Goal: Task Accomplishment & Management: Complete application form

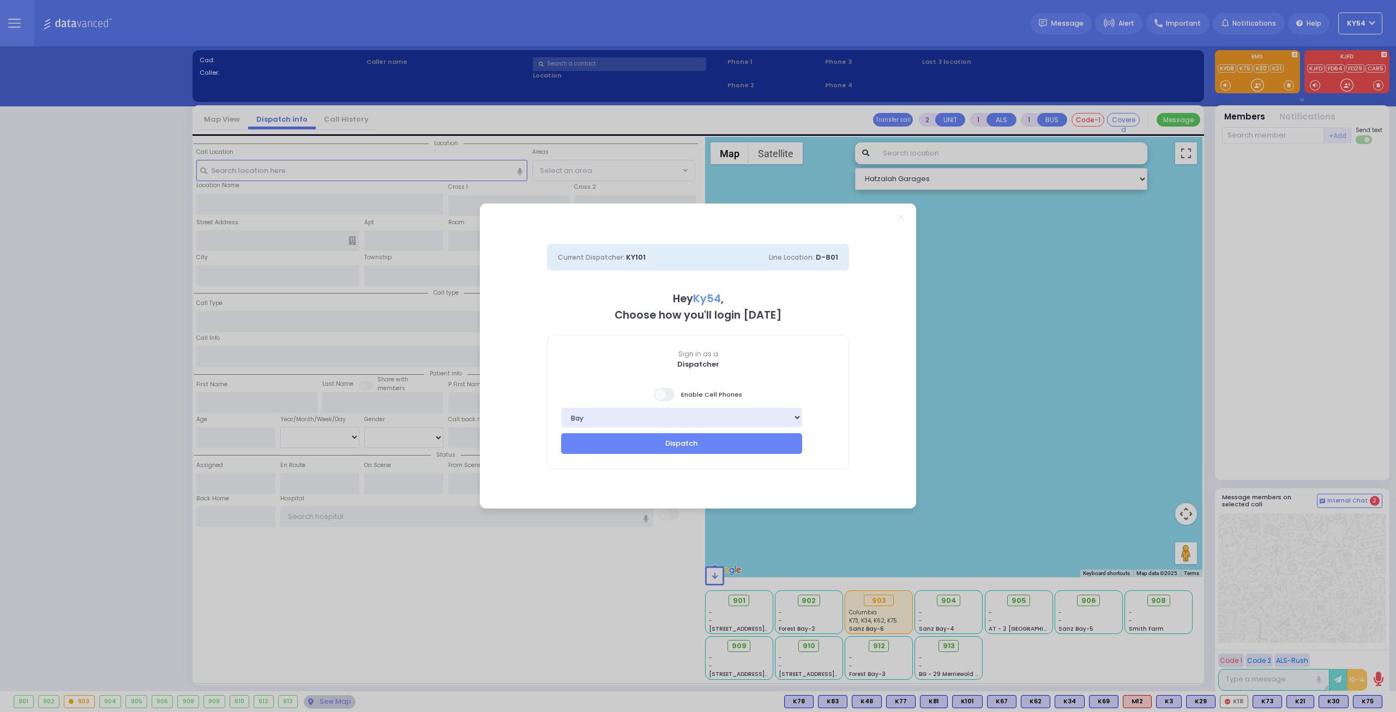
click at [663, 398] on span at bounding box center [665, 394] width 22 height 13
click at [109, 387] on input "checkbox" at bounding box center [109, 387] width 0 height 0
click at [657, 445] on button "Dispatch" at bounding box center [681, 443] width 241 height 21
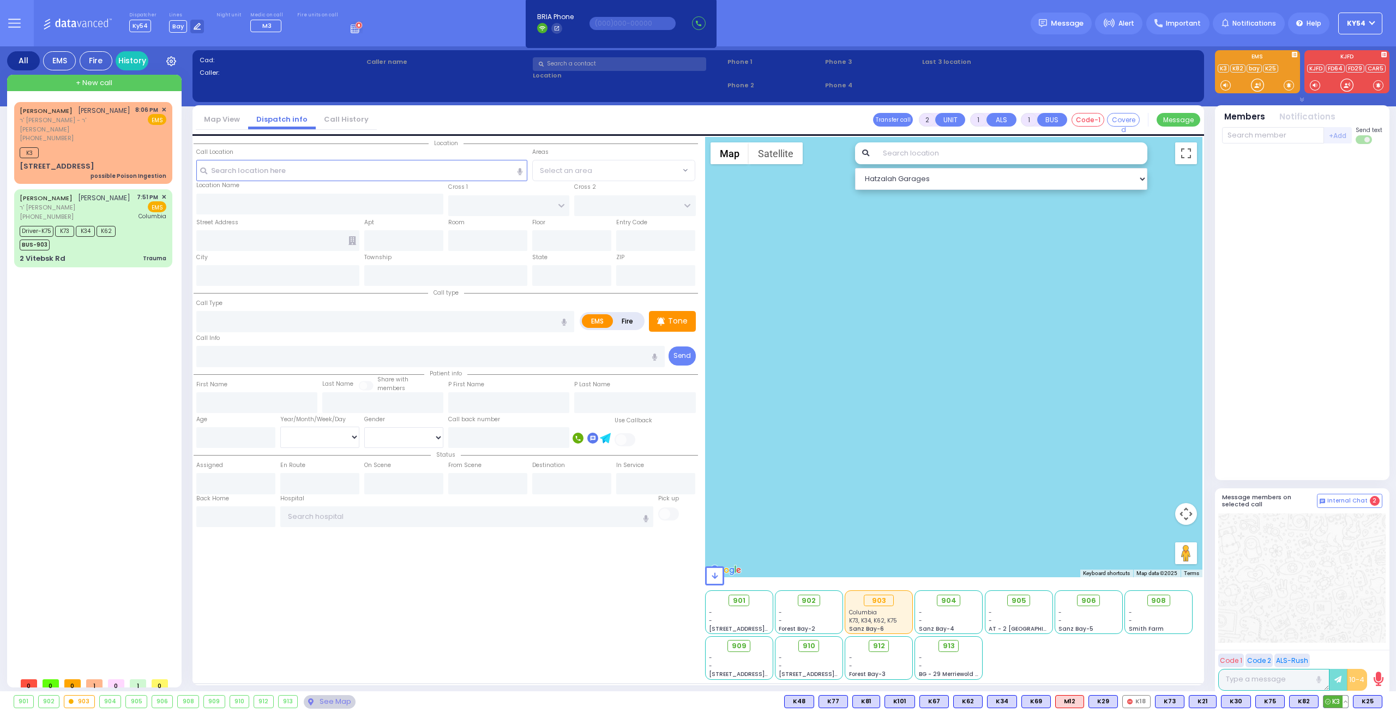
click at [1348, 702] on button at bounding box center [1345, 701] width 5 height 12
click at [1347, 703] on button at bounding box center [1345, 701] width 5 height 12
click at [1340, 652] on icon at bounding box center [1337, 652] width 11 height 11
click at [1323, 359] on div at bounding box center [1302, 312] width 160 height 328
click at [56, 383] on div "[PERSON_NAME] [PERSON_NAME] ר' [PERSON_NAME]' [PERSON_NAME] [PHONE_NUMBER] 8:06…" at bounding box center [95, 387] width 163 height 570
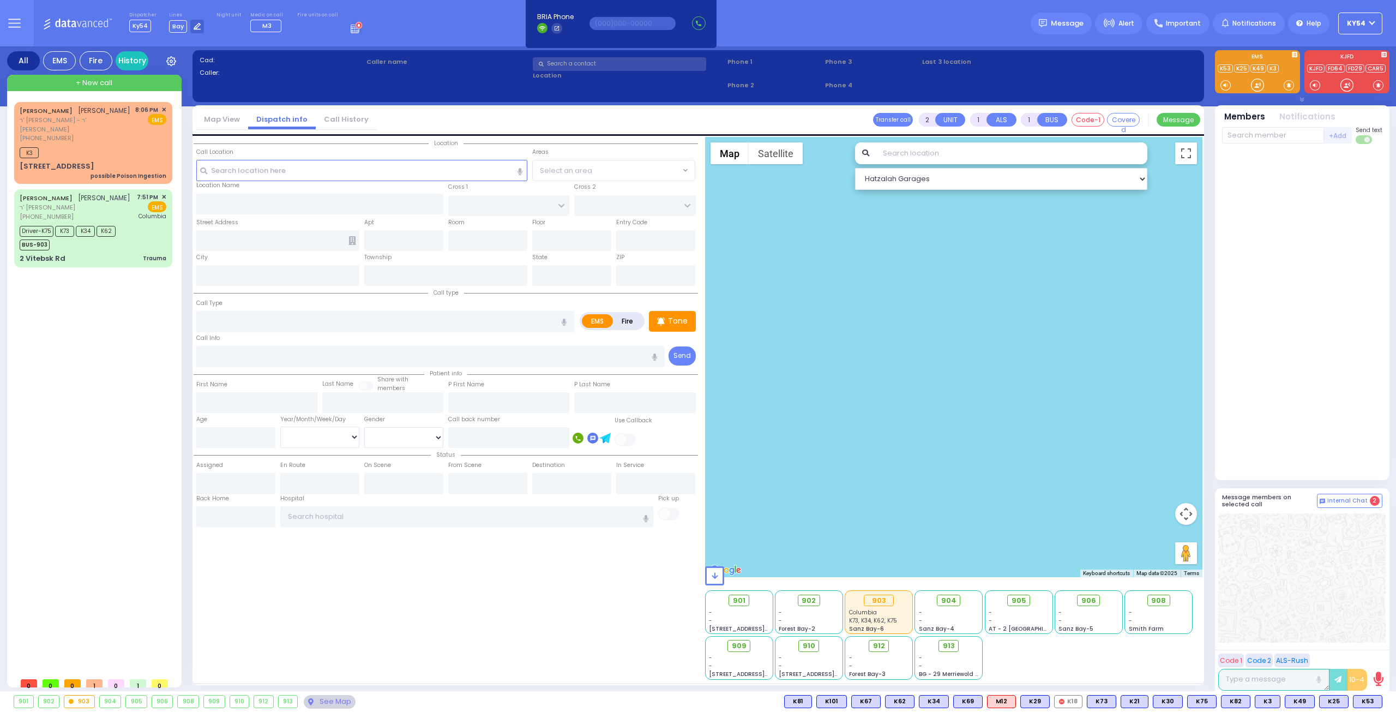
click at [26, 644] on div "All EMS Fire History Settings That will affect to all users K3" at bounding box center [698, 370] width 1396 height 649
click at [92, 136] on div "[PERSON_NAME] [PERSON_NAME] ר' [PERSON_NAME]' [PERSON_NAME] [PHONE_NUMBER] 8:06…" at bounding box center [93, 143] width 154 height 78
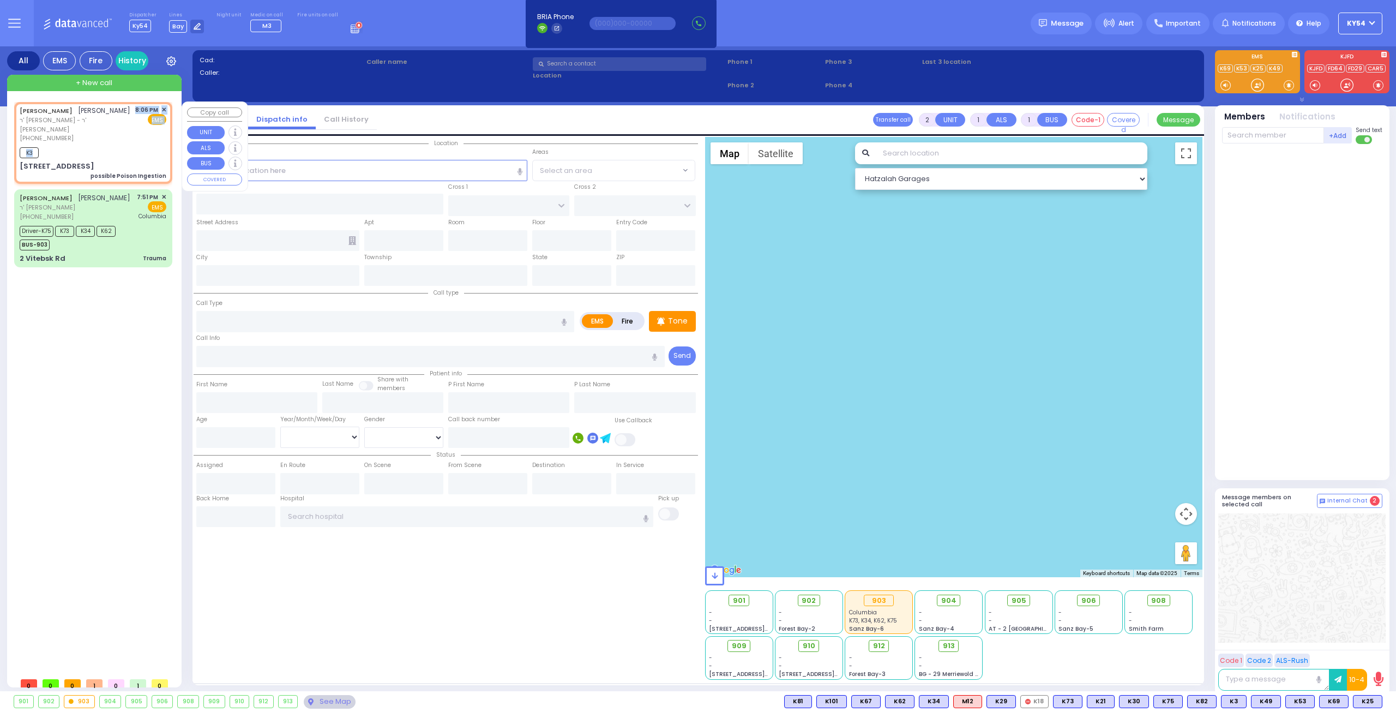
type input "1"
select select
type input "possible Poison Ingestion"
radio input "true"
type input "SHUL"
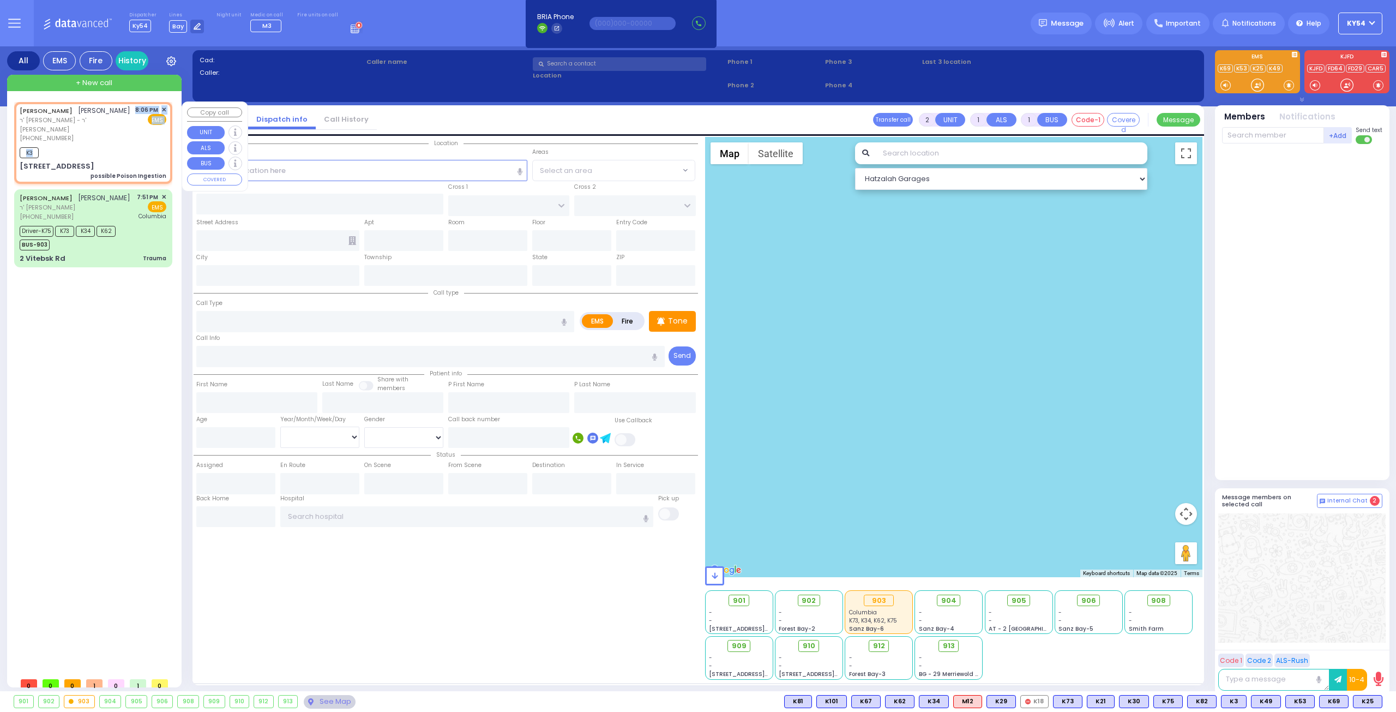
type input "[PERSON_NAME]"
type input "2"
select select "Year"
type input "20:06"
type input "20:09"
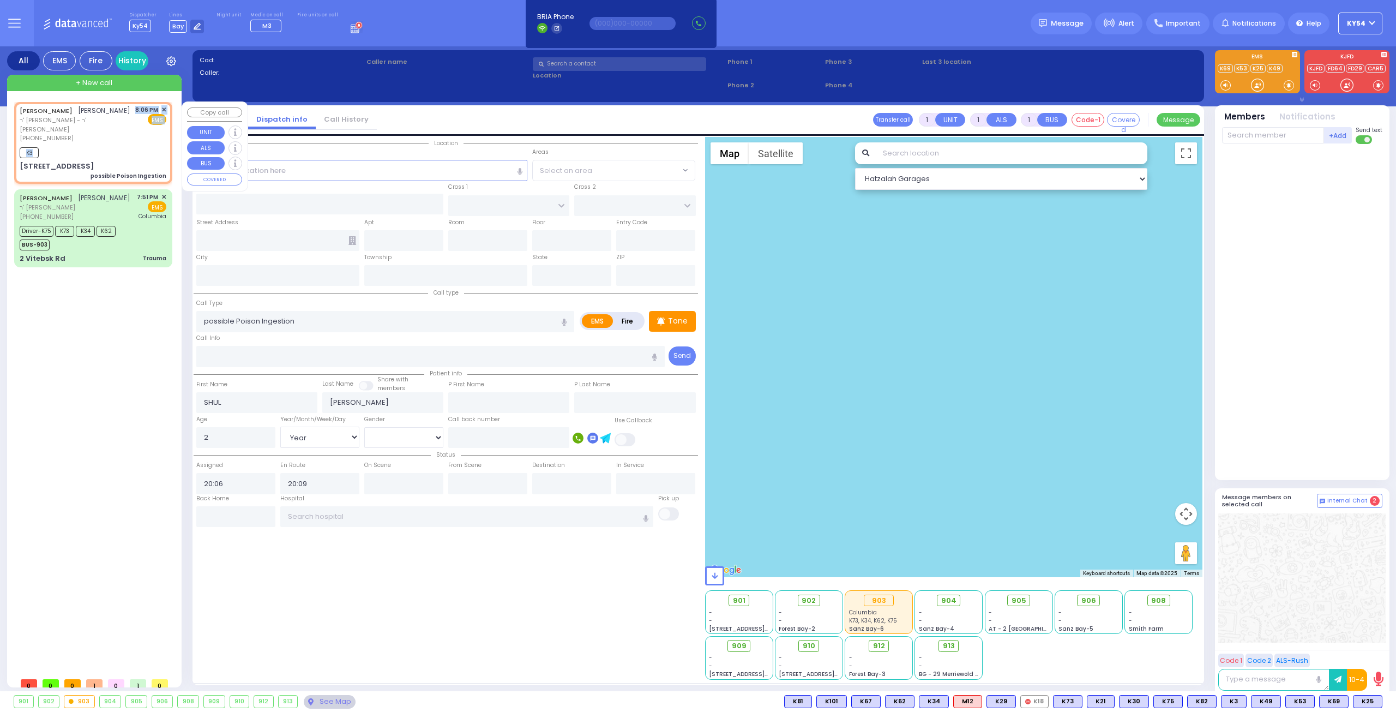
select select "Hatzalah Garages"
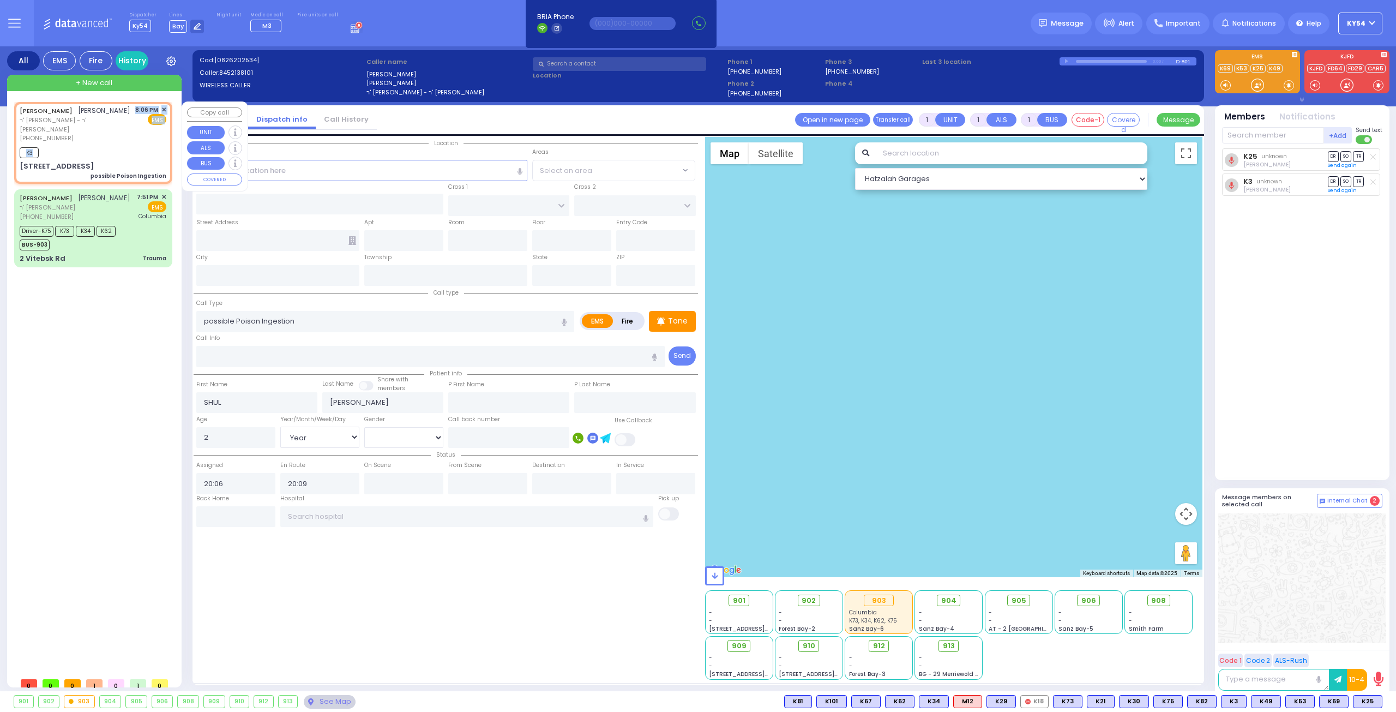
type input "[STREET_ADDRESS]"
type input "311"
type input "[PERSON_NAME]"
type input "[US_STATE]"
type input "10950"
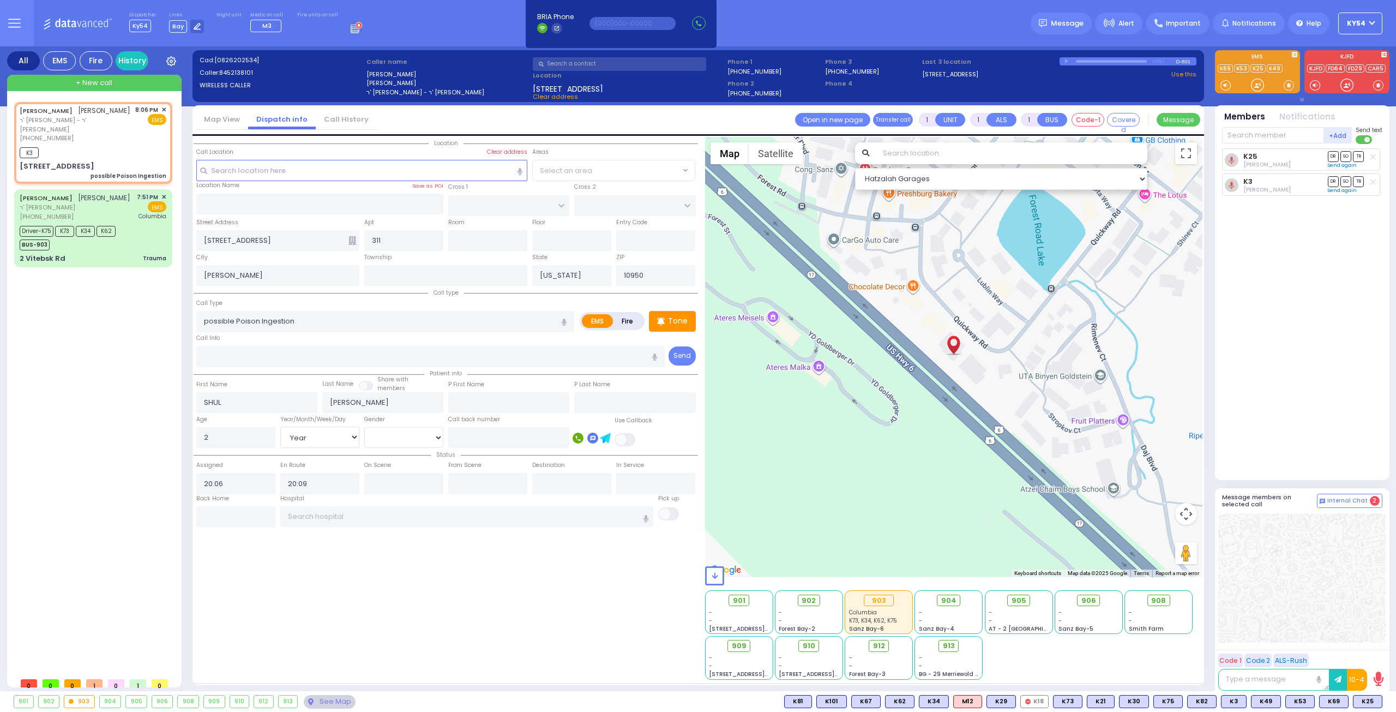
click at [104, 364] on div "[PERSON_NAME] [PERSON_NAME] ר' [PERSON_NAME]' [PERSON_NAME] [PHONE_NUMBER] 8:06…" at bounding box center [95, 387] width 163 height 570
click at [112, 125] on div "[PERSON_NAME] [PERSON_NAME] ר' [PERSON_NAME]' [PERSON_NAME] [PHONE_NUMBER] 8:06…" at bounding box center [93, 124] width 147 height 38
select select
radio input "true"
select select "Year"
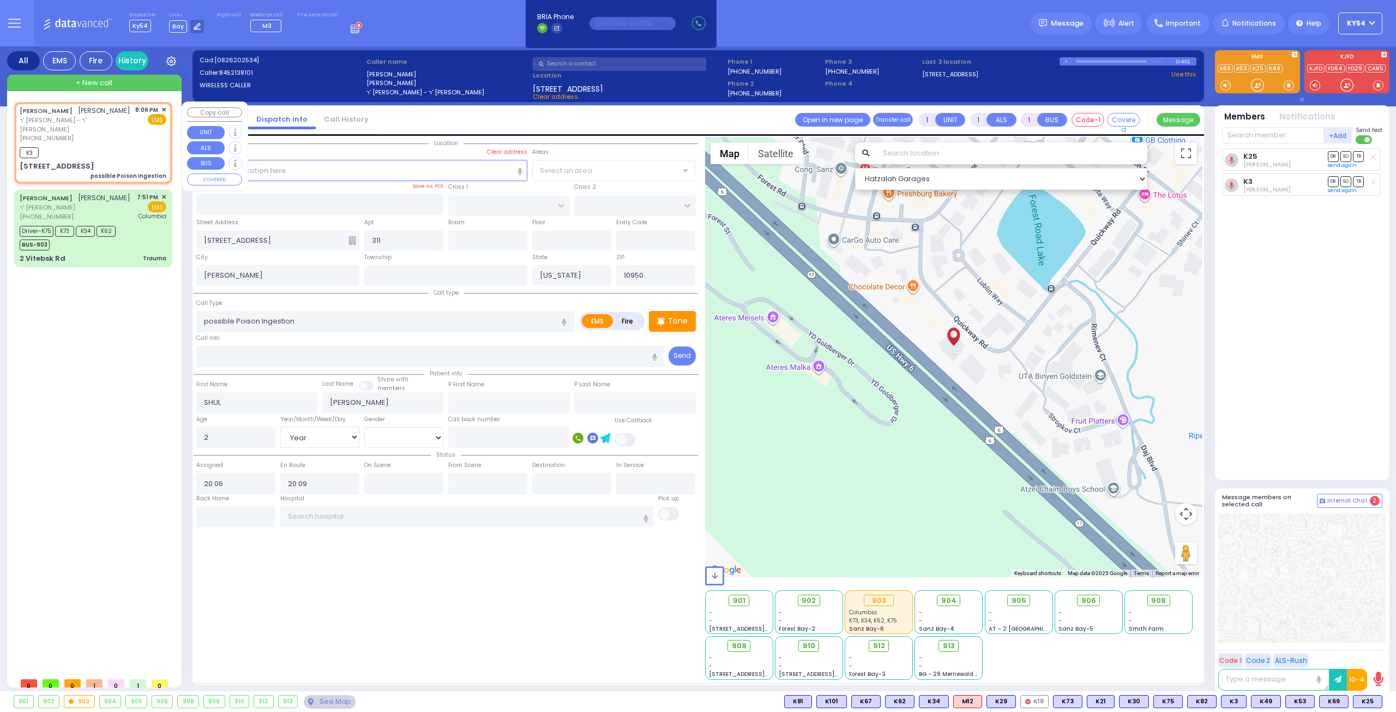
select select "Hatzalah Garages"
click at [164, 107] on span "✕" at bounding box center [163, 109] width 5 height 9
click at [1380, 704] on button at bounding box center [1378, 701] width 5 height 12
click at [1372, 654] on icon at bounding box center [1370, 652] width 11 height 11
click at [1283, 345] on div "K25 [PERSON_NAME] DR SO TR" at bounding box center [1303, 309] width 163 height 322
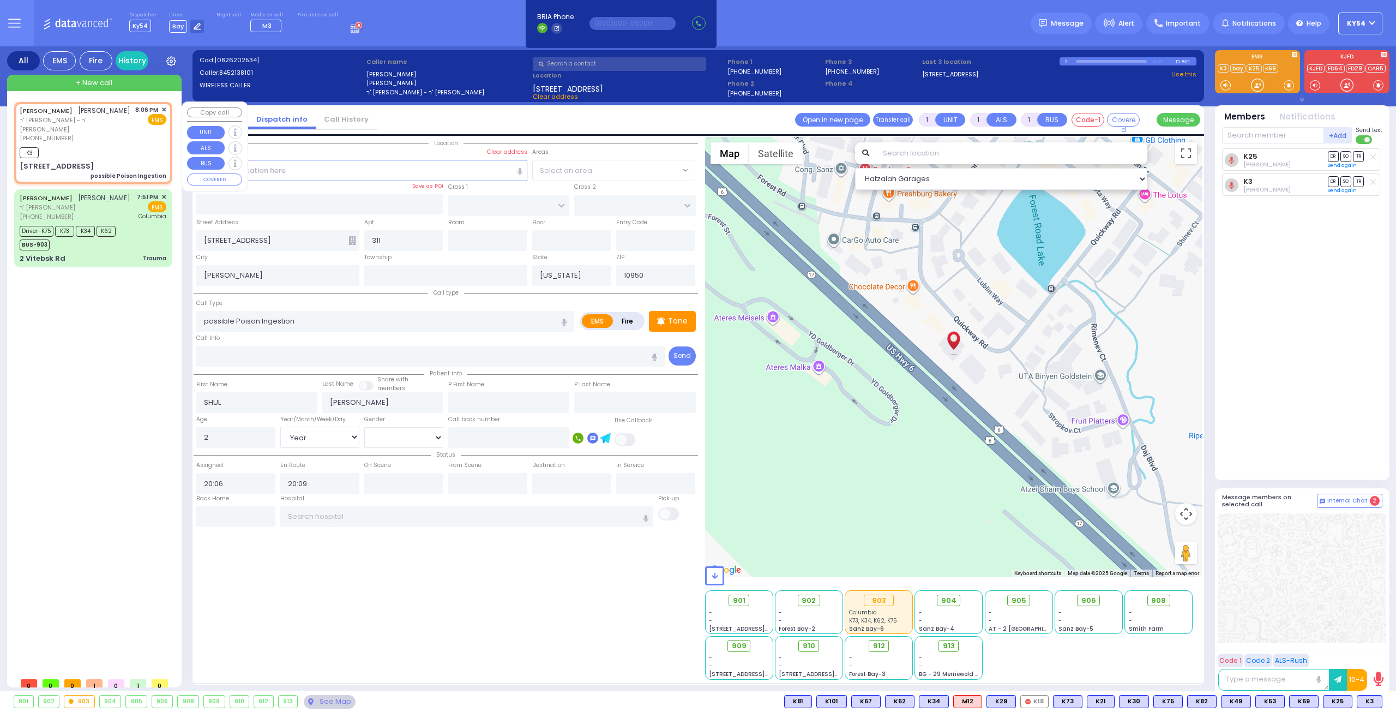
click at [164, 108] on span "✕" at bounding box center [163, 109] width 5 height 9
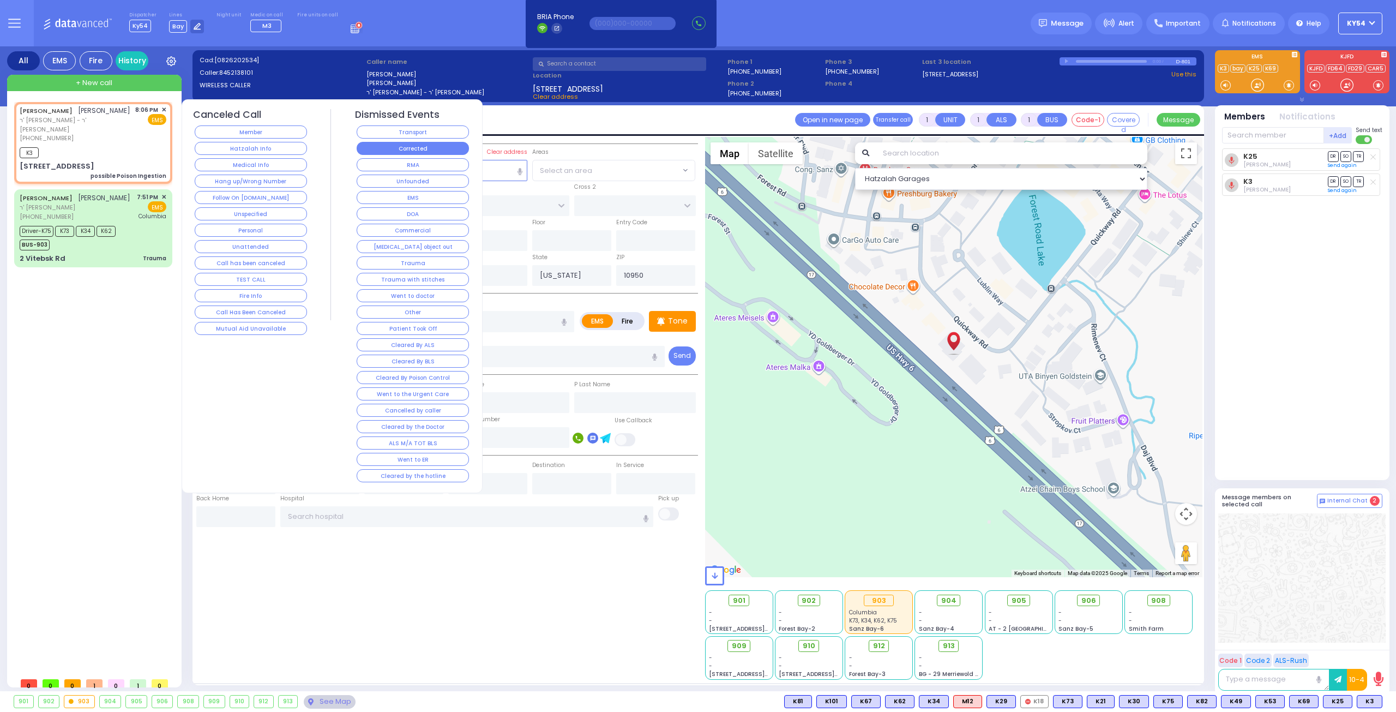
click at [384, 145] on button "Corrected" at bounding box center [413, 148] width 112 height 13
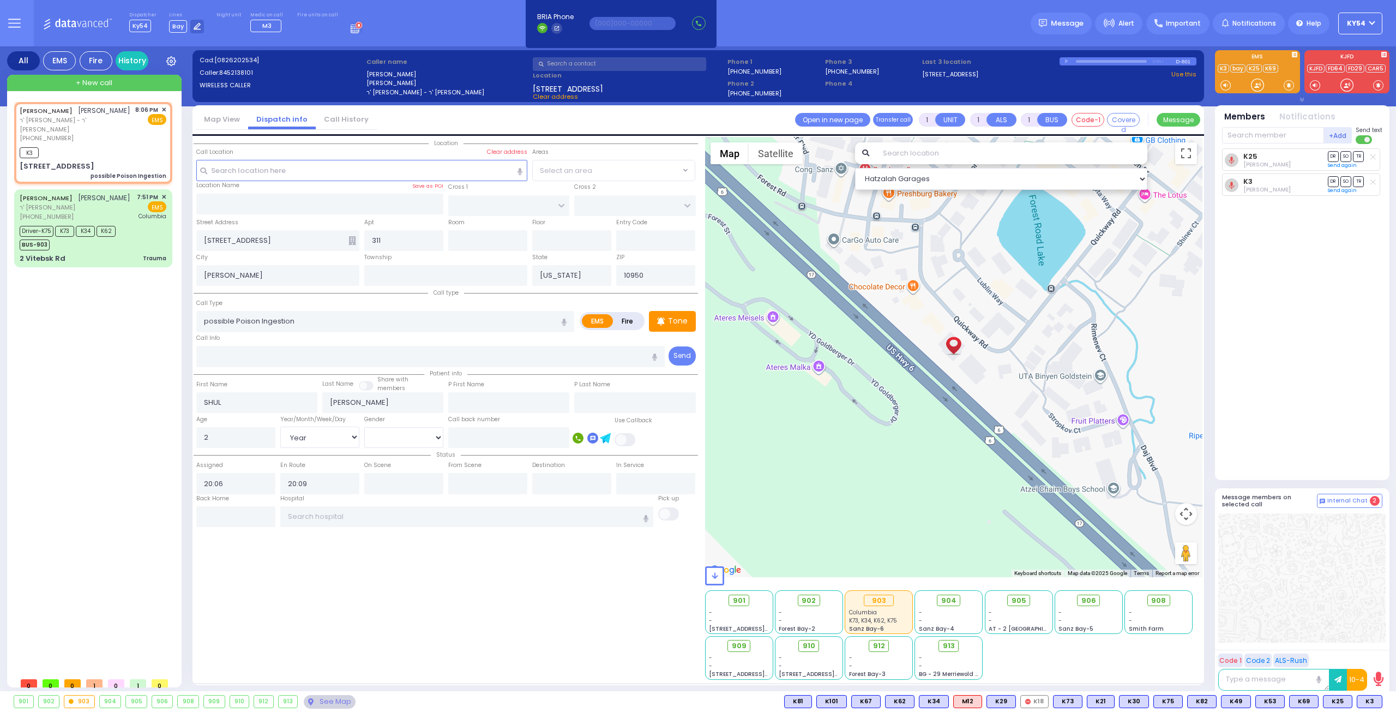
select select
radio input "true"
select select
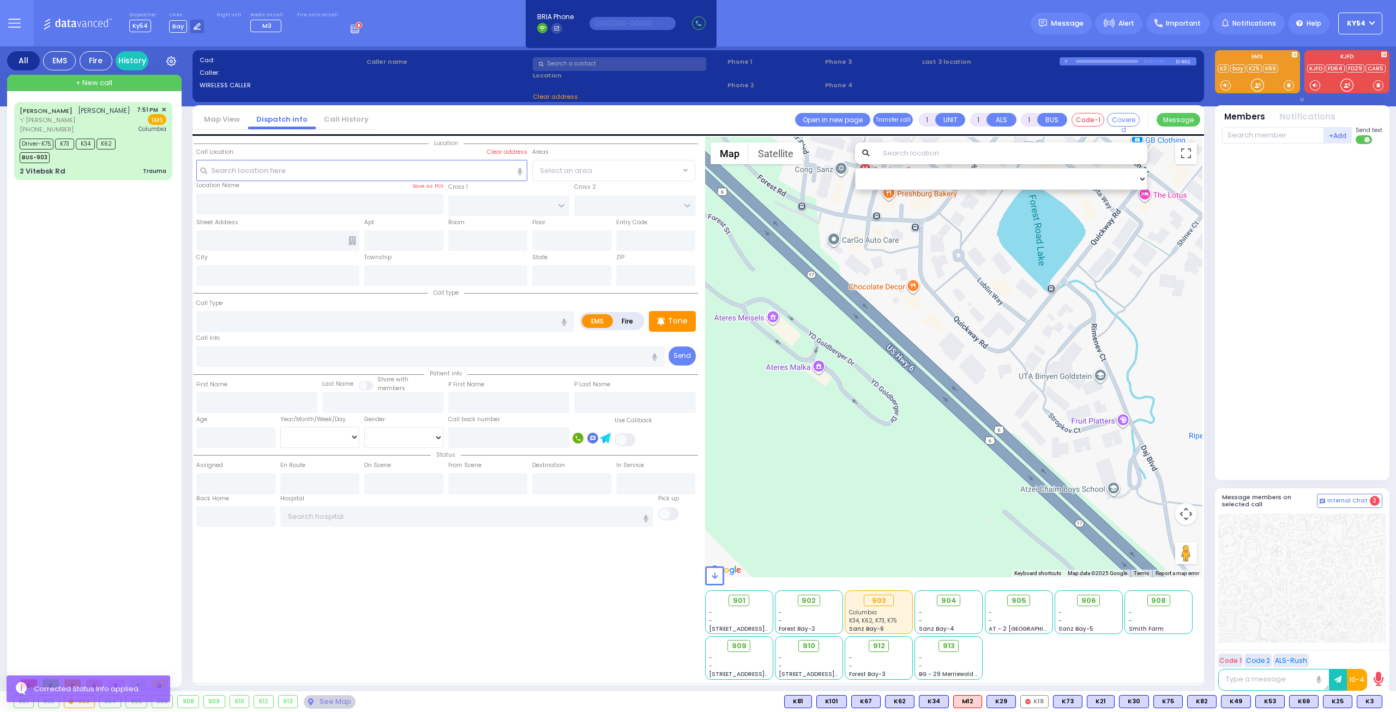
click at [149, 327] on div "[PERSON_NAME] [PERSON_NAME] ר' [PERSON_NAME] [PHONE_NUMBER] 7:51 PM ✕ Driver-K7…" at bounding box center [95, 387] width 163 height 570
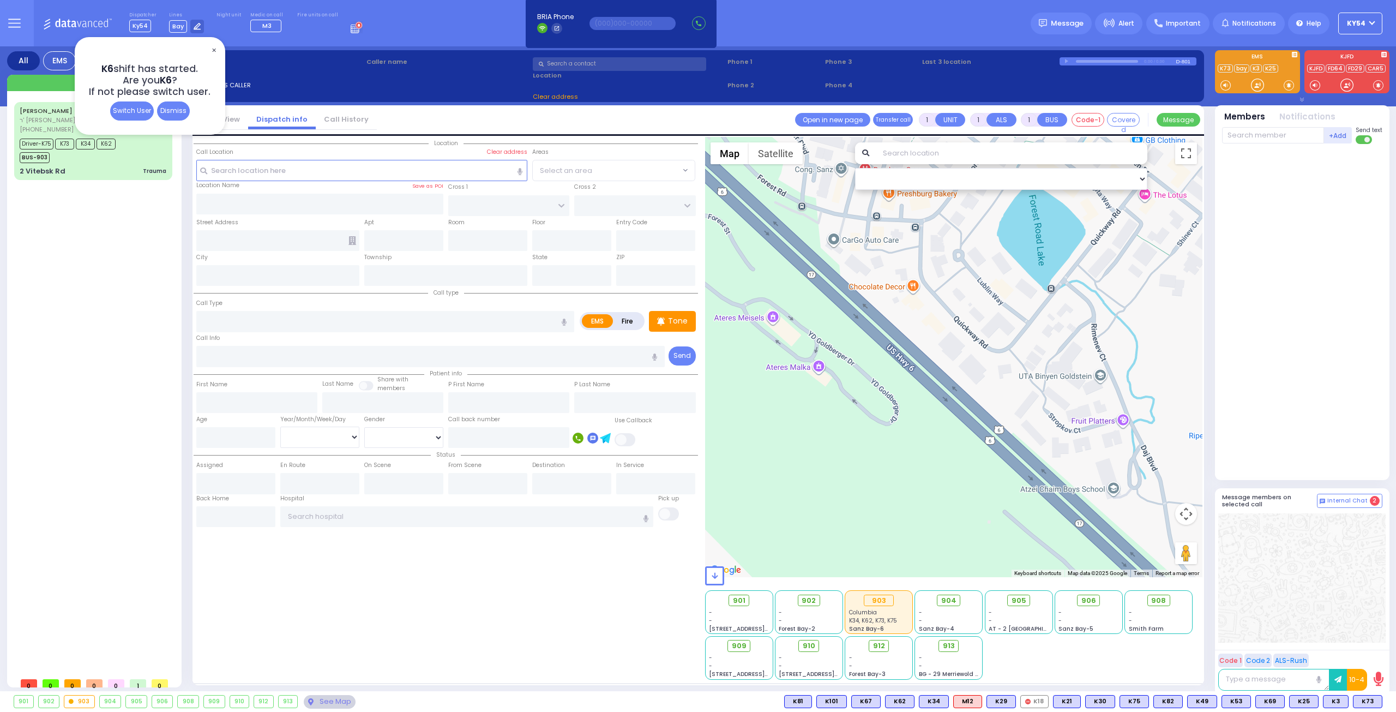
click at [124, 111] on div "Switch User" at bounding box center [132, 110] width 44 height 19
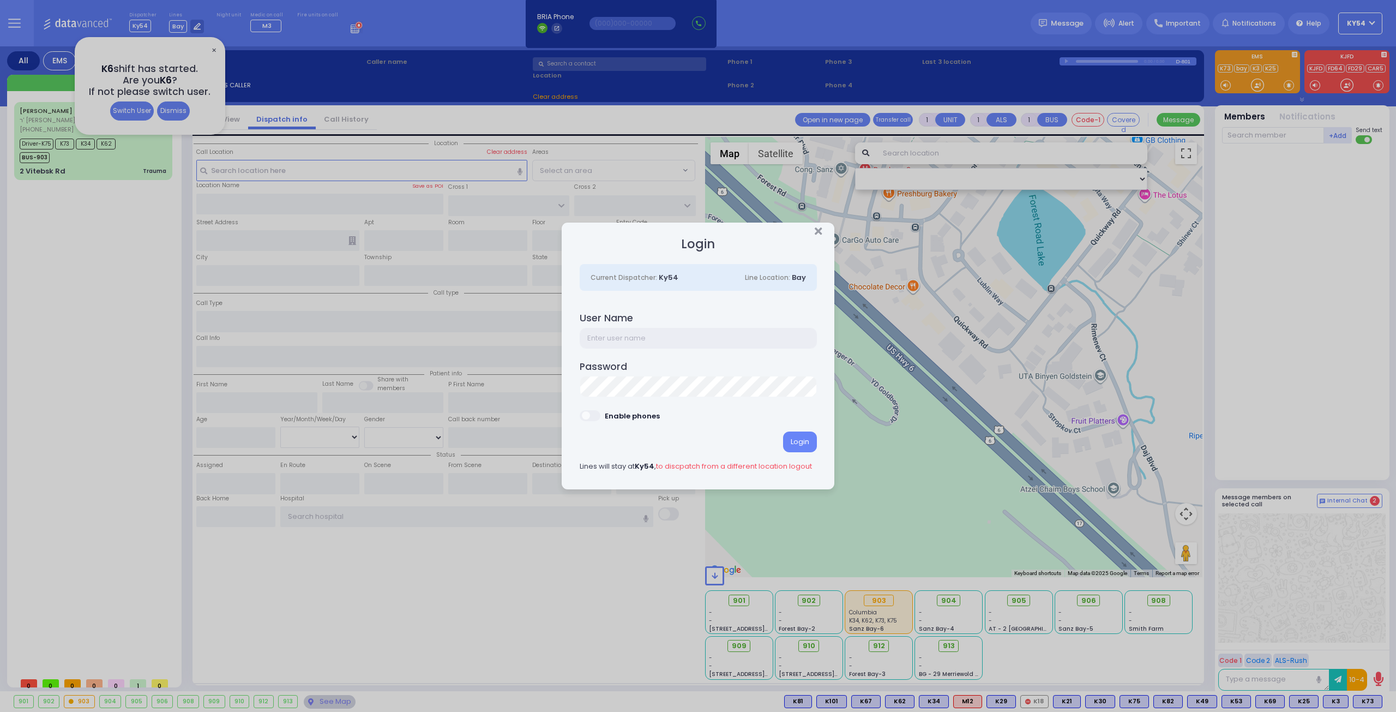
click at [635, 337] on input "text" at bounding box center [698, 338] width 237 height 21
type input "ky6"
